Goal: Navigation & Orientation: Find specific page/section

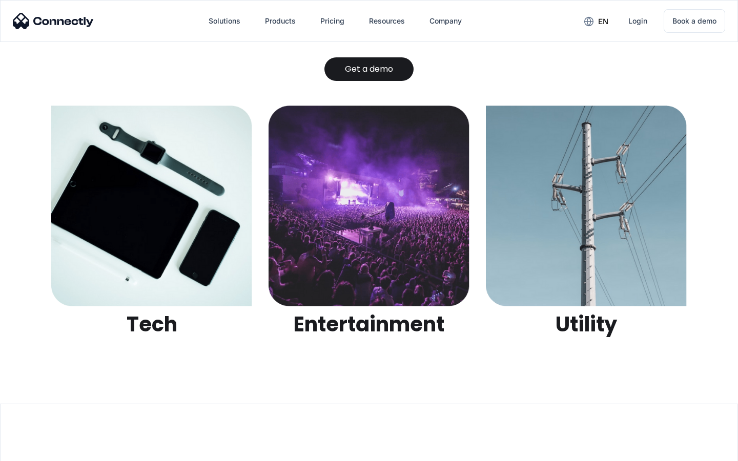
scroll to position [3234, 0]
